Goal: Transaction & Acquisition: Purchase product/service

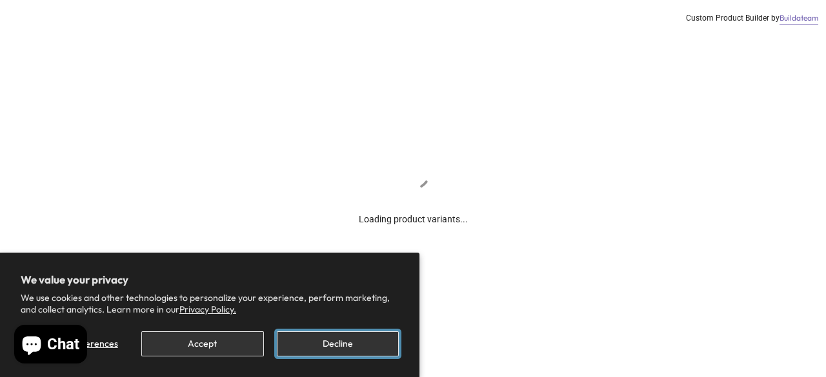
click at [322, 336] on button "Decline" at bounding box center [338, 344] width 122 height 25
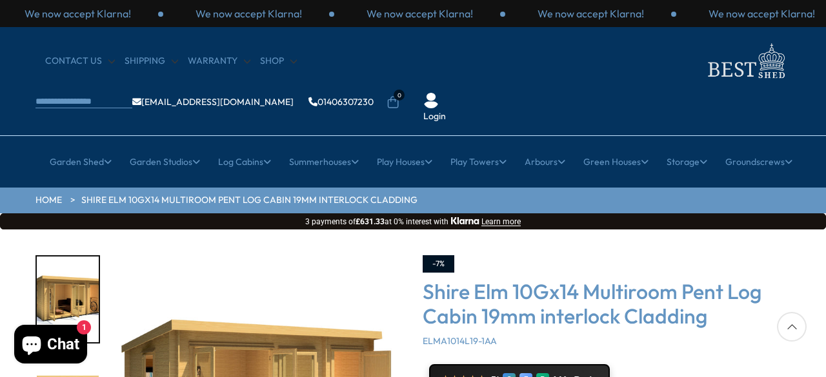
drag, startPoint x: 789, startPoint y: 236, endPoint x: 773, endPoint y: 242, distance: 16.5
click at [680, 364] on div "★★★★★ 5* G E R 144+ Reviews" at bounding box center [606, 379] width 368 height 31
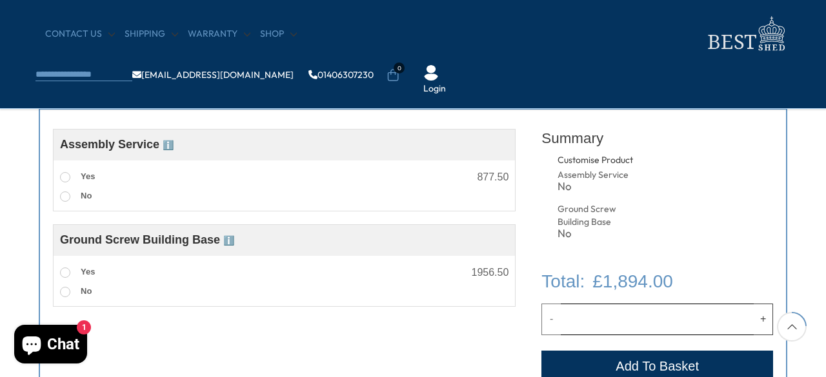
scroll to position [516, 0]
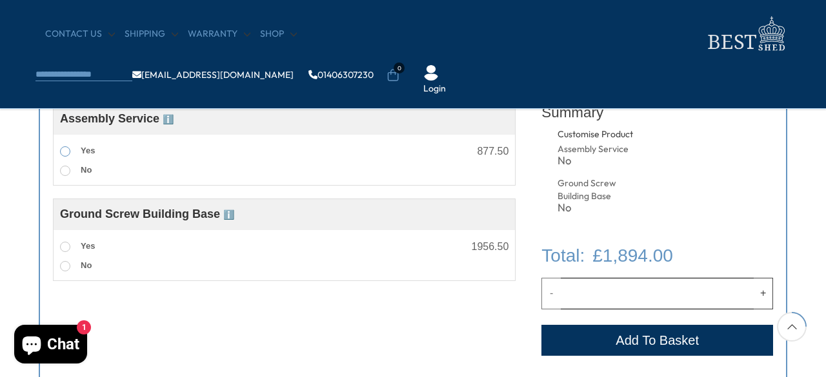
click at [62, 145] on label "Yes" at bounding box center [77, 151] width 35 height 17
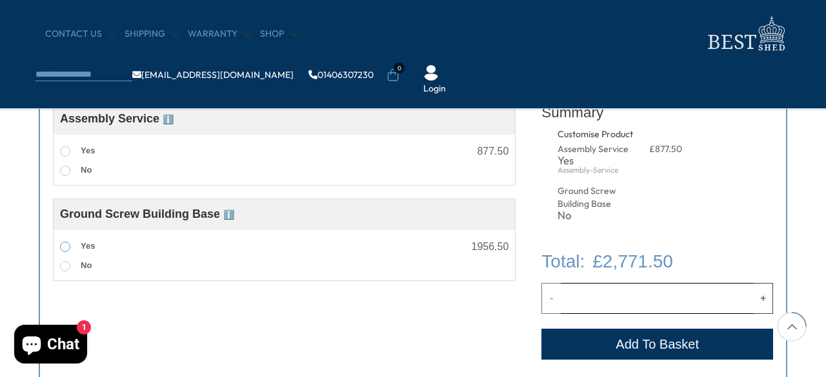
click at [67, 248] on span at bounding box center [65, 247] width 10 height 10
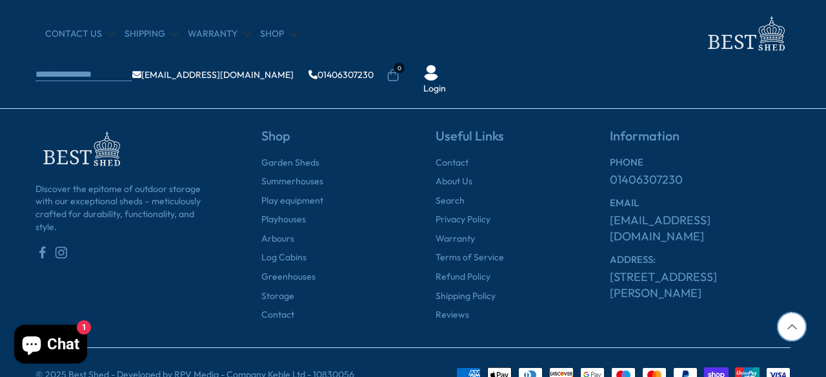
scroll to position [2064, 0]
